Goal: Find specific page/section: Find specific page/section

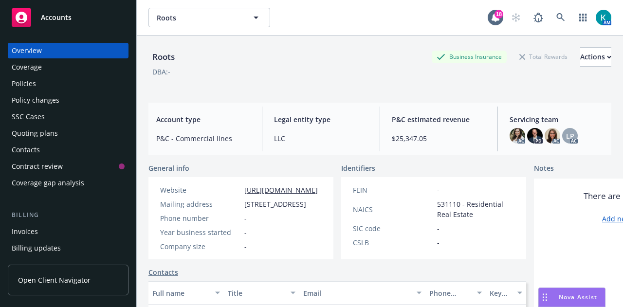
click at [50, 79] on div "Policies" at bounding box center [68, 84] width 113 height 16
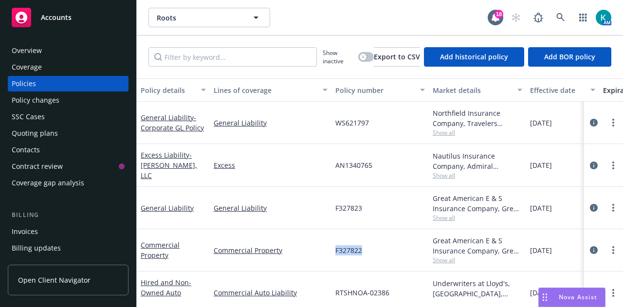
drag, startPoint x: 372, startPoint y: 253, endPoint x: 331, endPoint y: 248, distance: 40.7
click at [331, 248] on div "Commercial Property Commercial Property F327822 Great American E & S Insurance …" at bounding box center [607, 250] width 940 height 42
copy div "F327822"
